Goal: Information Seeking & Learning: Learn about a topic

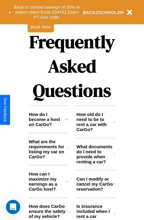
scroll to position [718, 0]
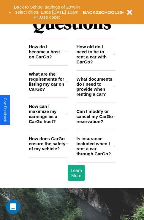
click at [48, 91] on h3 "What are the requirements for listing my car on CarGo?" at bounding box center [47, 81] width 37 height 20
click at [48, 151] on h3 "How does CarGo ensure the safety of my vehicle?" at bounding box center [47, 143] width 37 height 15
click at [48, 91] on h3 "What are the requirements for listing my car on CarGo?" at bounding box center [47, 81] width 37 height 20
click at [95, 156] on h3 "Is insurance included when I rent a car through CarGo?" at bounding box center [95, 146] width 37 height 20
click at [48, 59] on h3 "How do I become a host on CarGo?" at bounding box center [47, 51] width 36 height 15
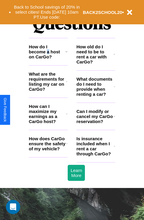
click at [48, 59] on h3 "How do I become a host on CarGo?" at bounding box center [47, 51] width 36 height 15
click at [48, 123] on h3 "How can I maximize my earnings as a CarGo host?" at bounding box center [47, 114] width 37 height 20
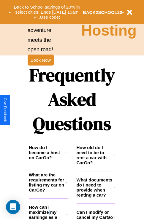
scroll to position [592, 0]
